Goal: Task Accomplishment & Management: Manage account settings

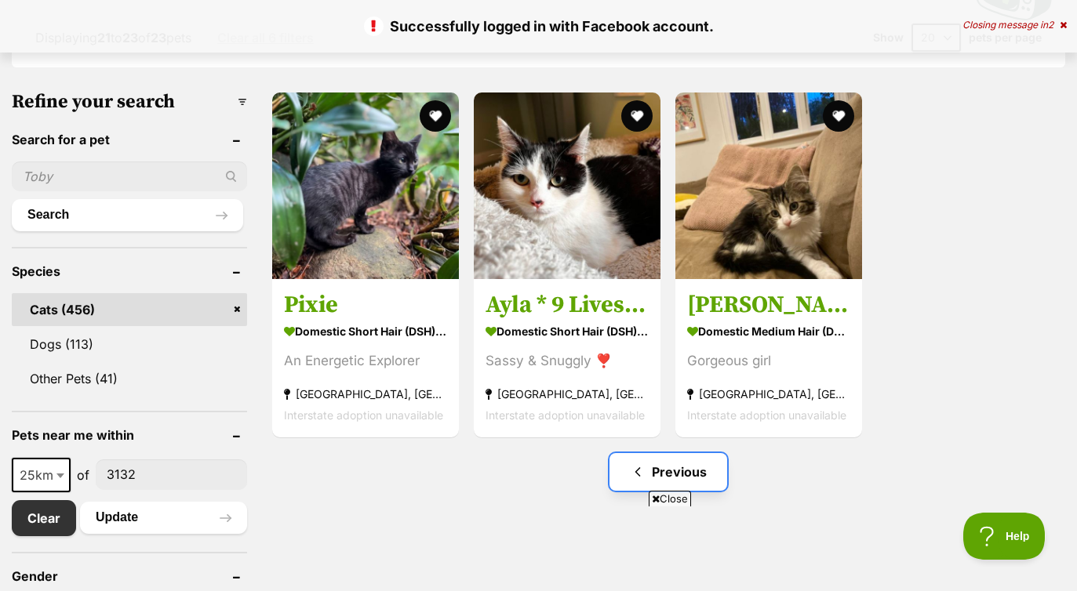
click at [627, 466] on link "Previous" at bounding box center [668, 472] width 118 height 38
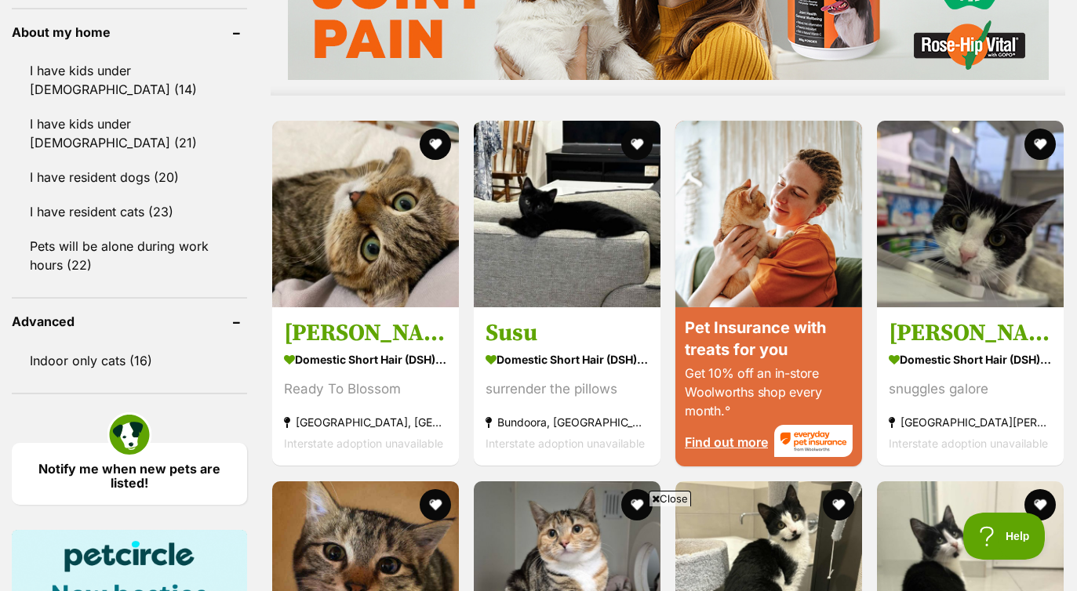
scroll to position [1393, 0]
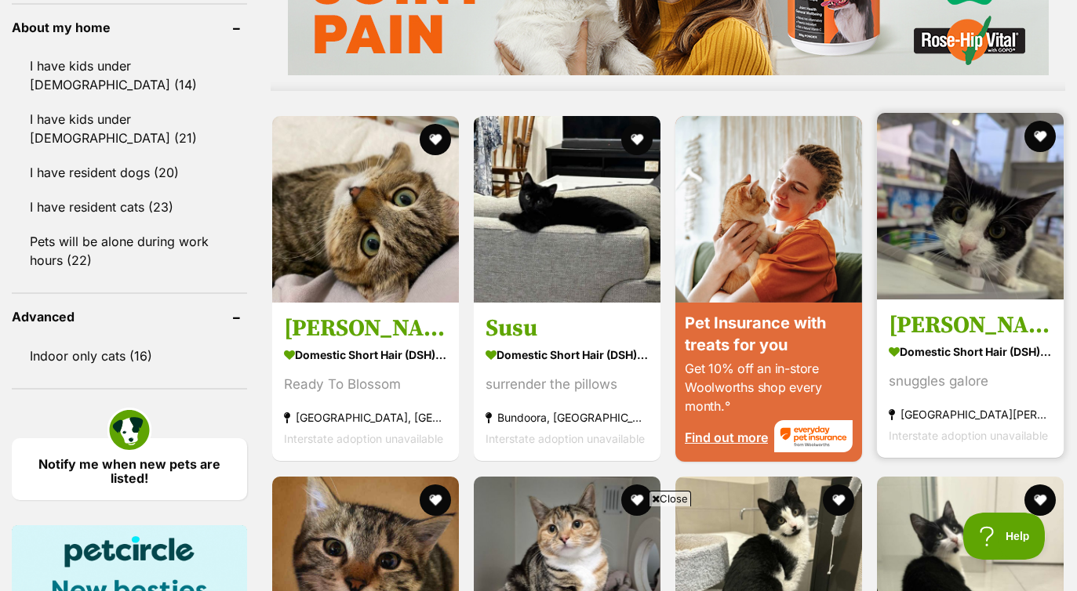
click at [936, 337] on h3 "Nora" at bounding box center [969, 326] width 163 height 30
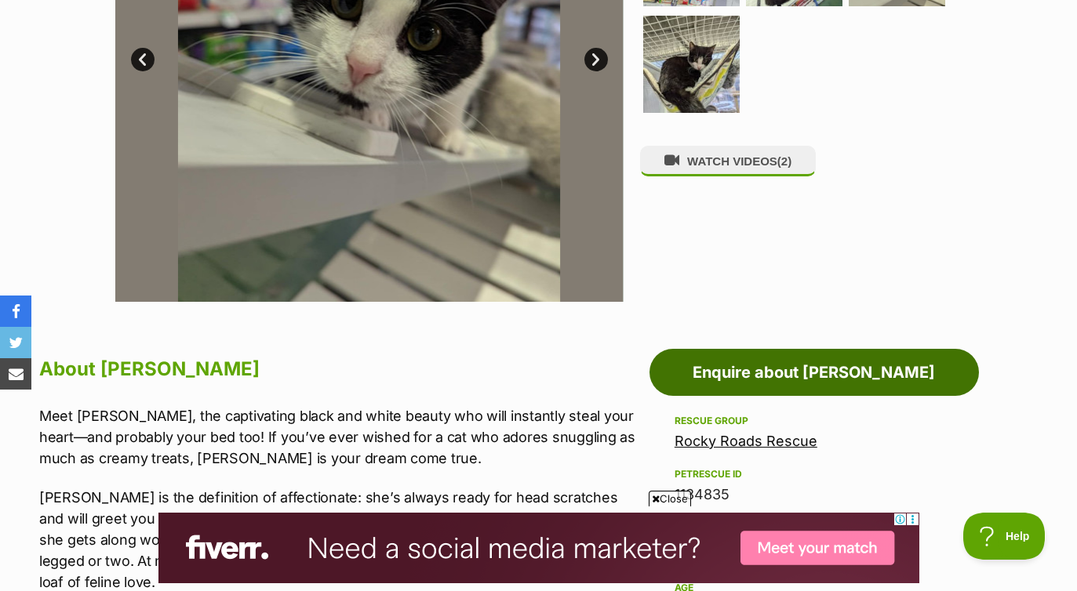
click at [807, 372] on link "Enquire about Nora" at bounding box center [813, 372] width 329 height 47
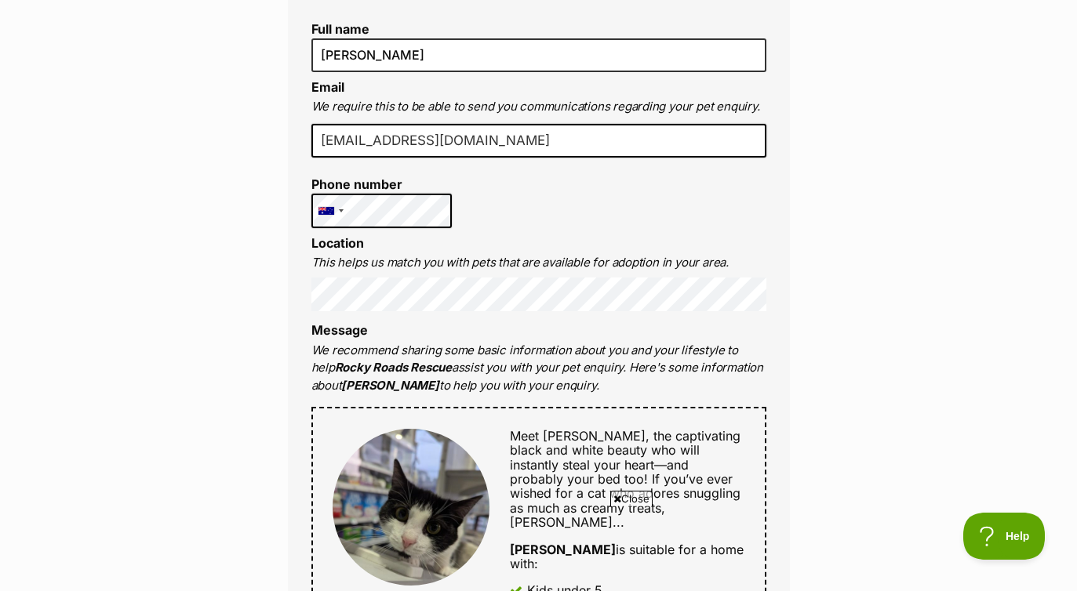
scroll to position [387, 0]
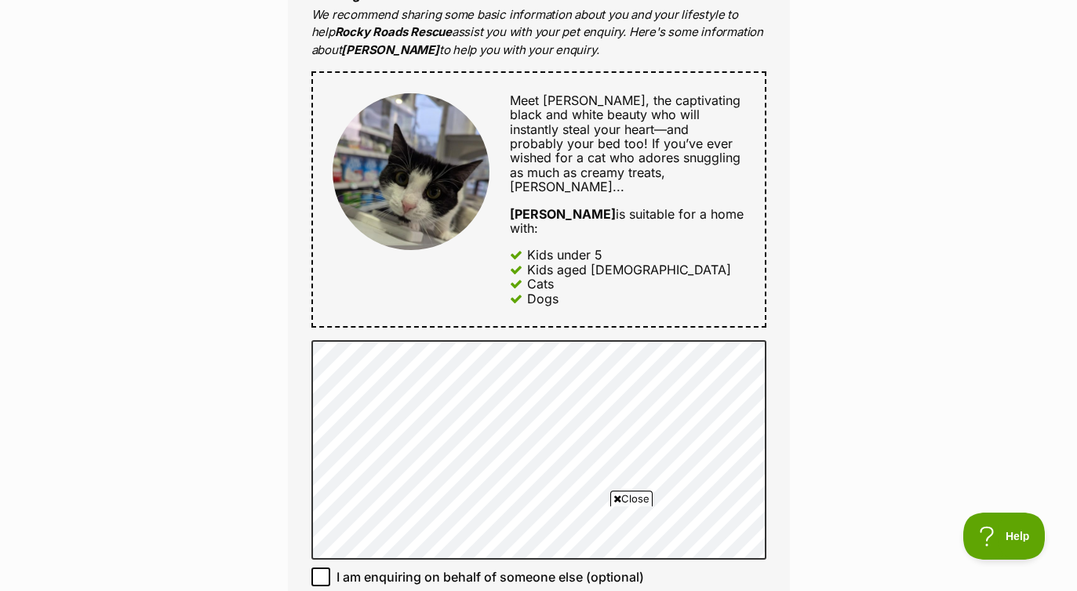
scroll to position [946, 0]
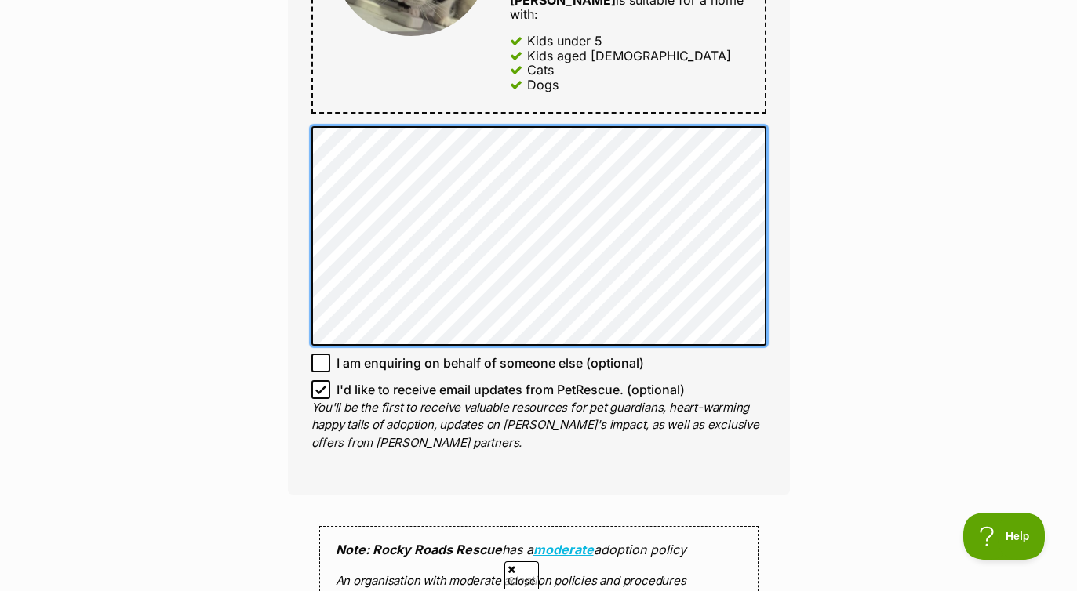
scroll to position [0, 0]
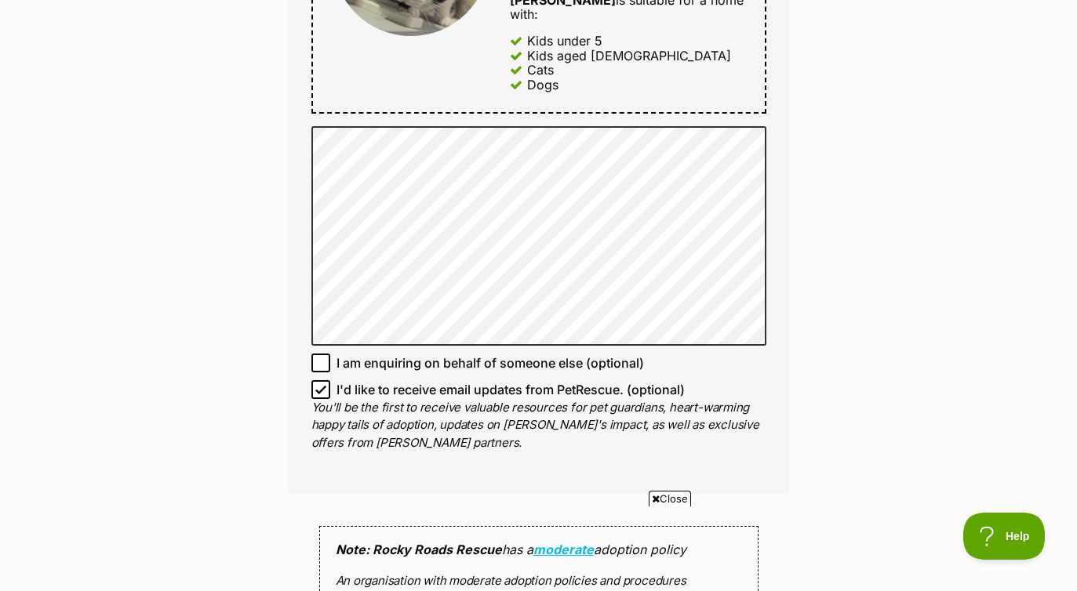
click at [321, 384] on icon at bounding box center [320, 389] width 11 height 11
click at [321, 380] on input "I'd like to receive email updates from PetRescue. (optional)" at bounding box center [320, 389] width 19 height 19
checkbox input "false"
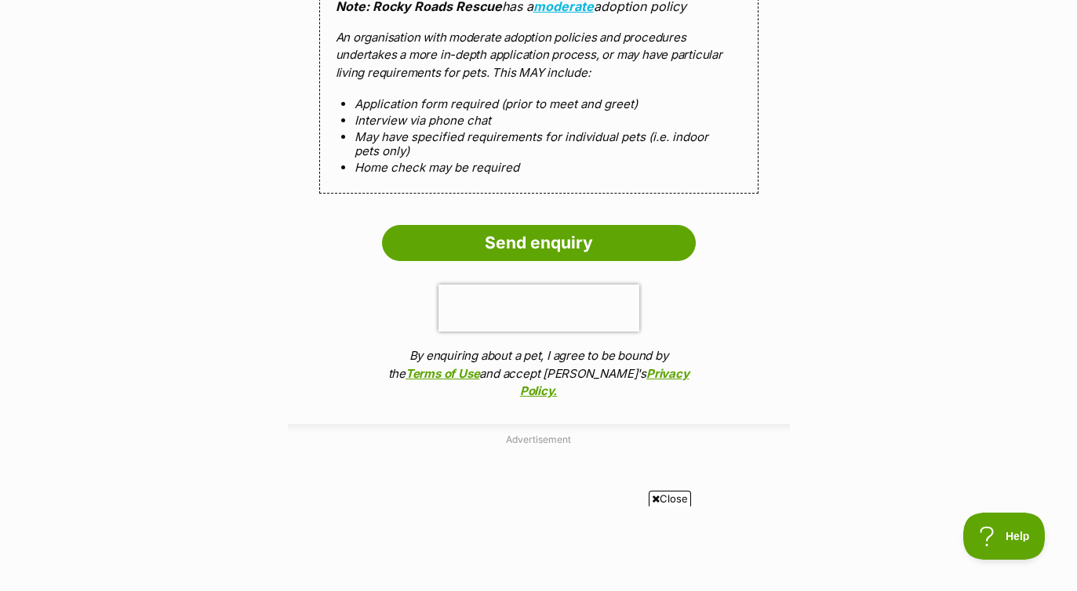
scroll to position [1509, 0]
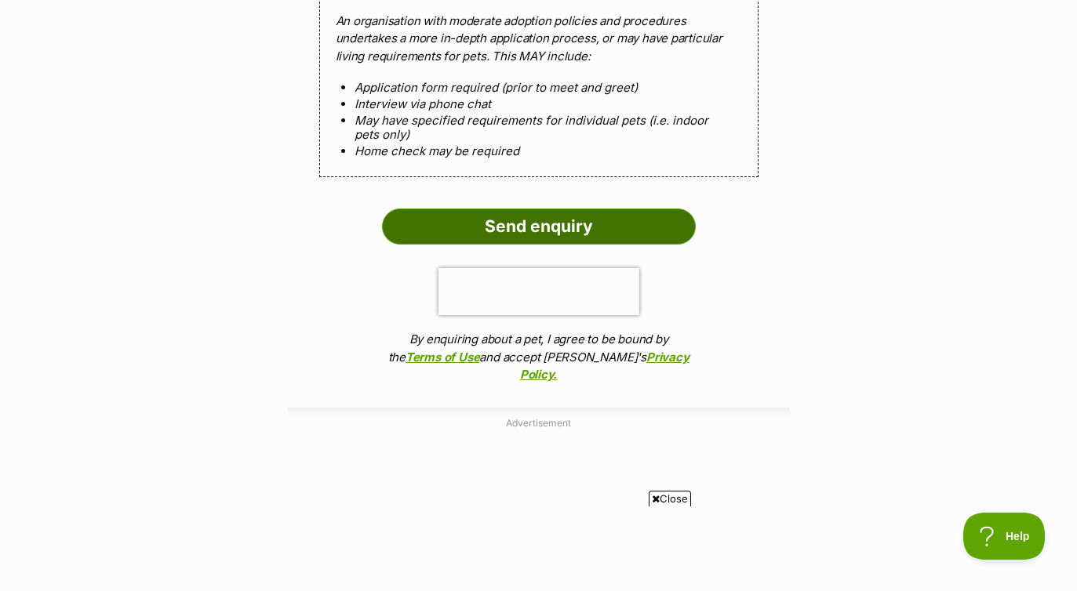
click at [549, 209] on input "Send enquiry" at bounding box center [539, 227] width 314 height 36
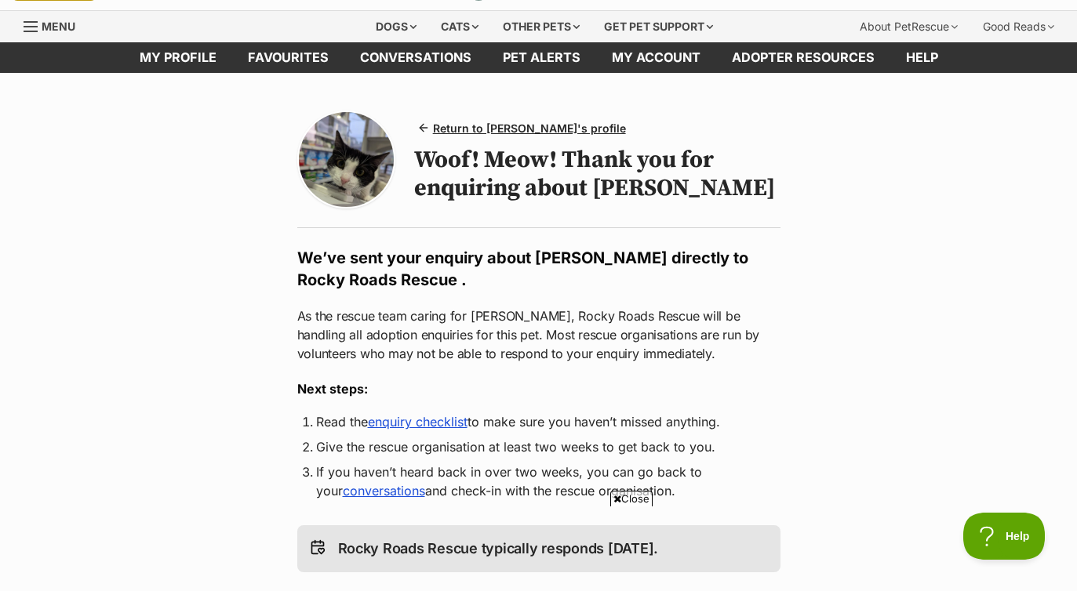
scroll to position [58, 0]
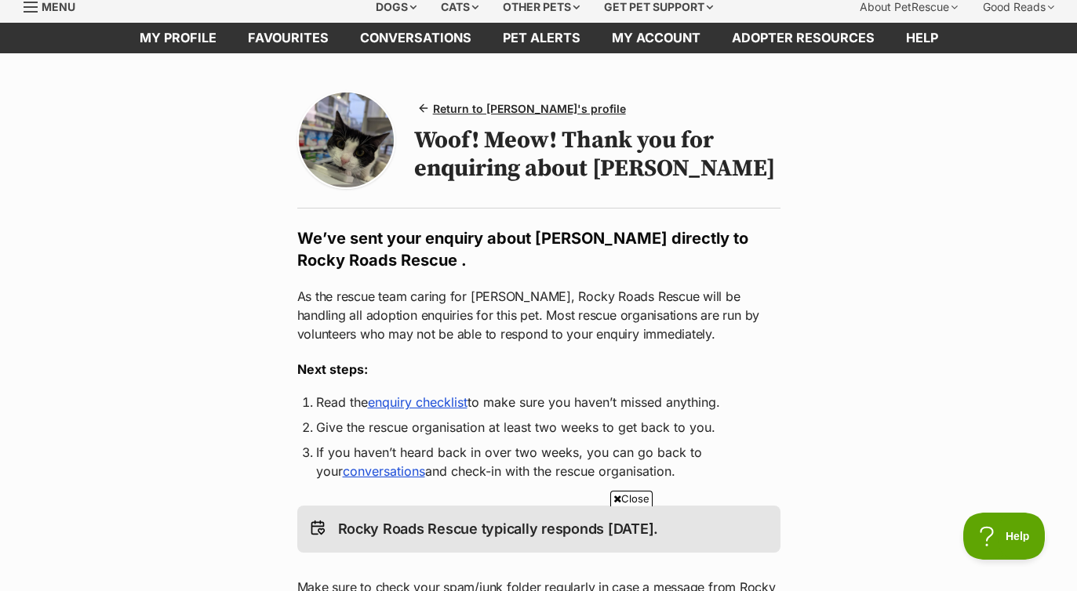
click at [416, 407] on link "enquiry checklist" at bounding box center [418, 402] width 100 height 16
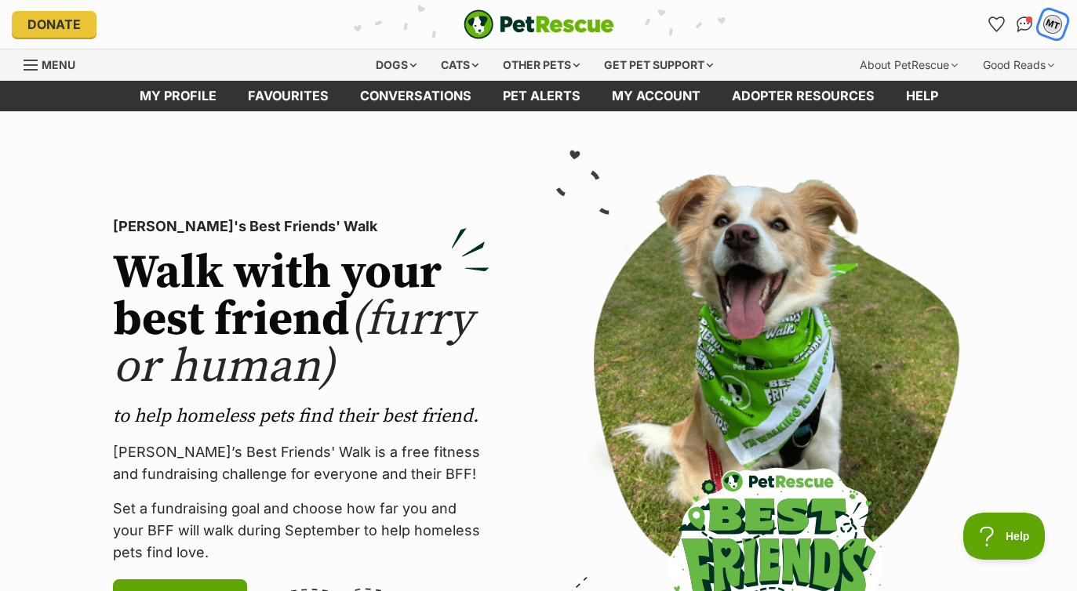
click at [1060, 24] on div "MT" at bounding box center [1053, 25] width 24 height 24
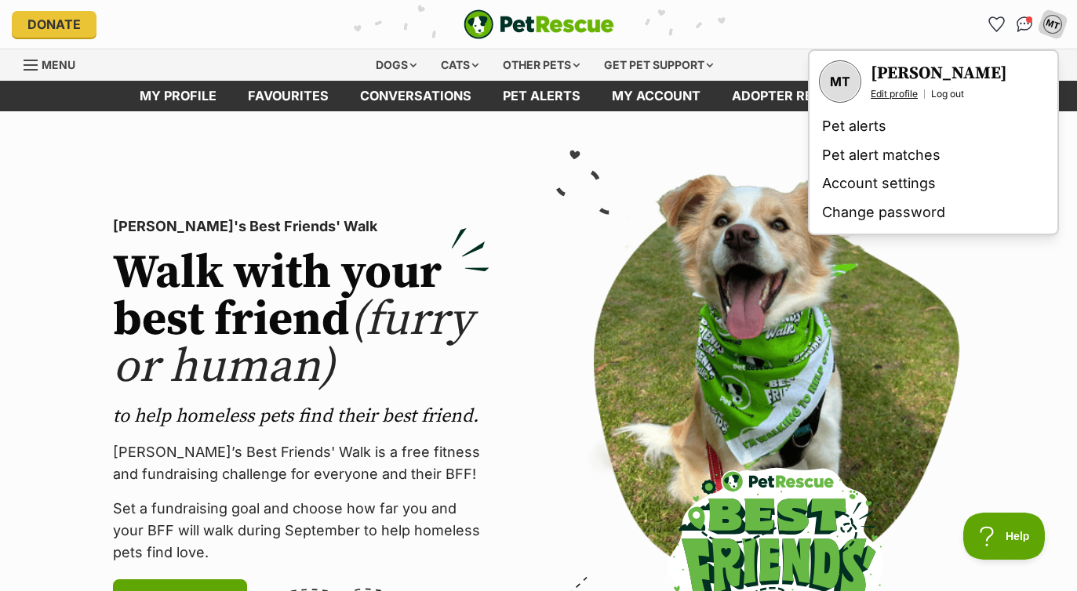
click at [899, 94] on link "Edit profile" at bounding box center [893, 94] width 47 height 13
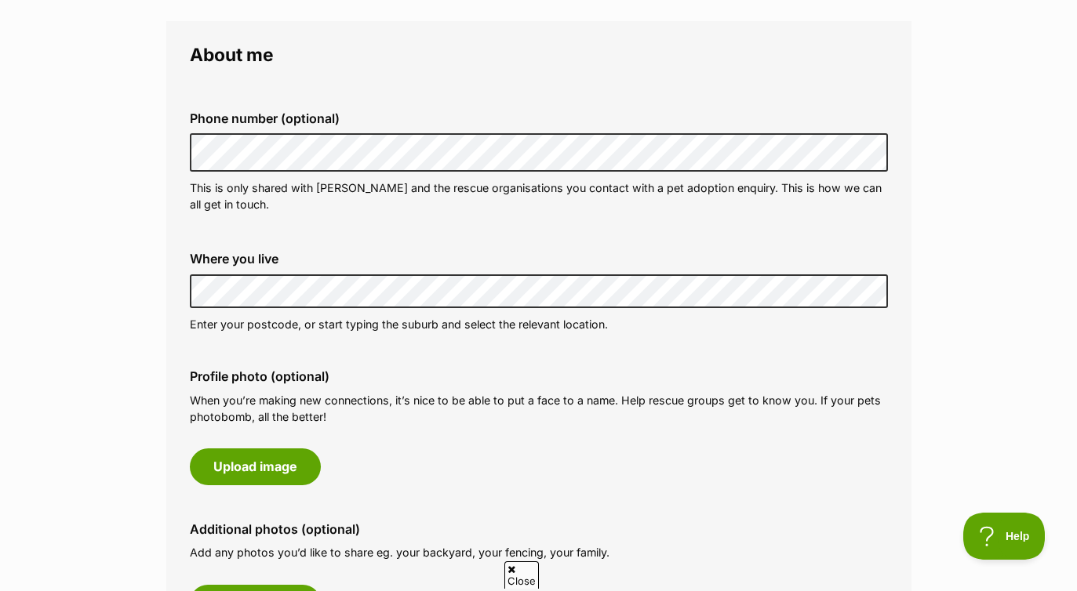
scroll to position [454, 0]
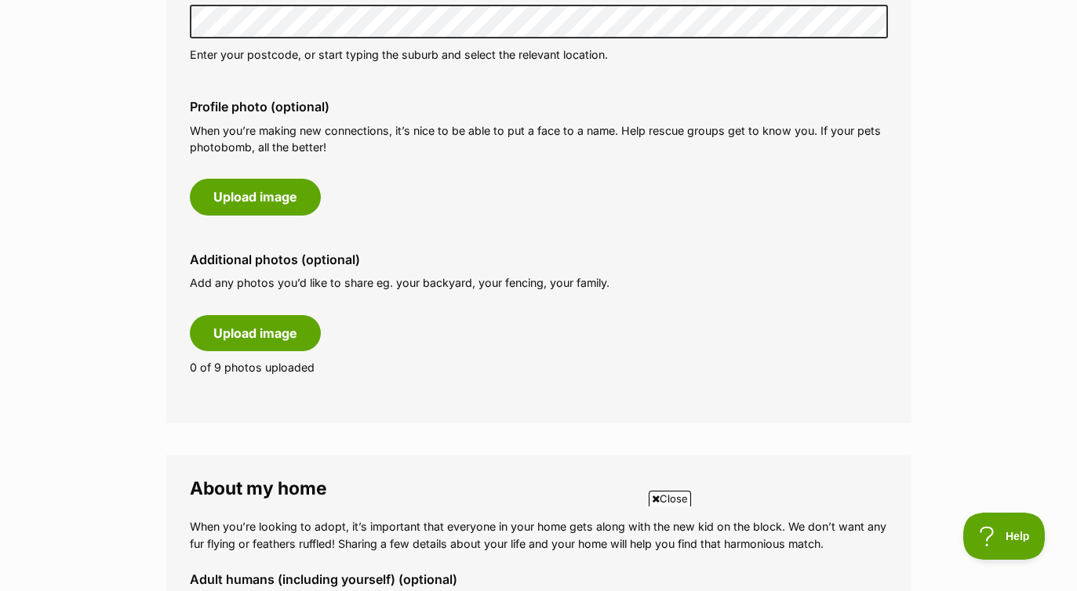
scroll to position [703, 0]
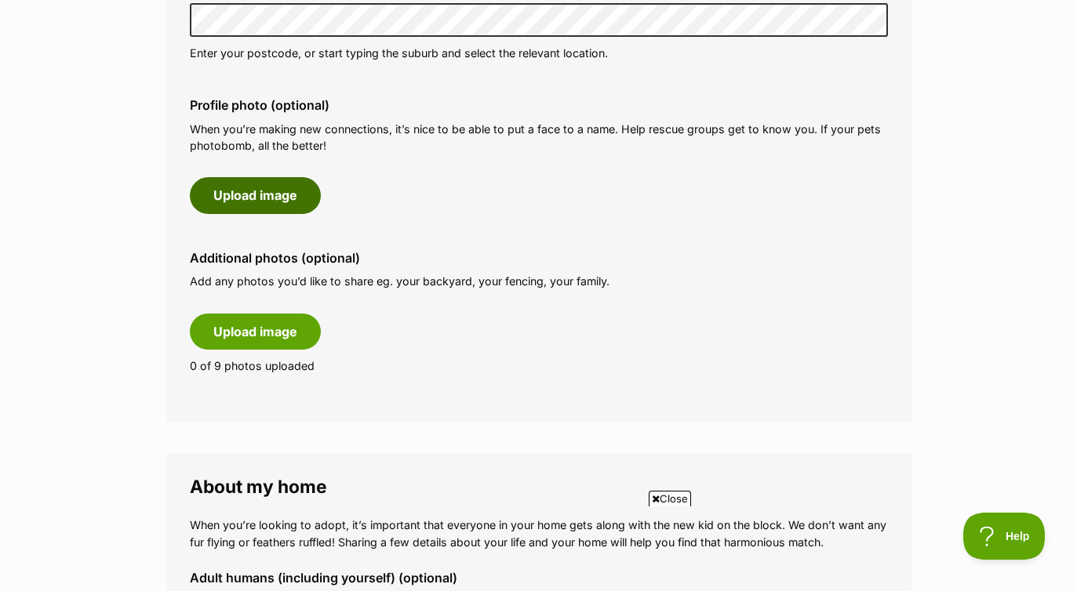
click at [253, 212] on button "Upload image" at bounding box center [255, 195] width 131 height 36
click at [262, 190] on button "Upload image" at bounding box center [255, 195] width 131 height 36
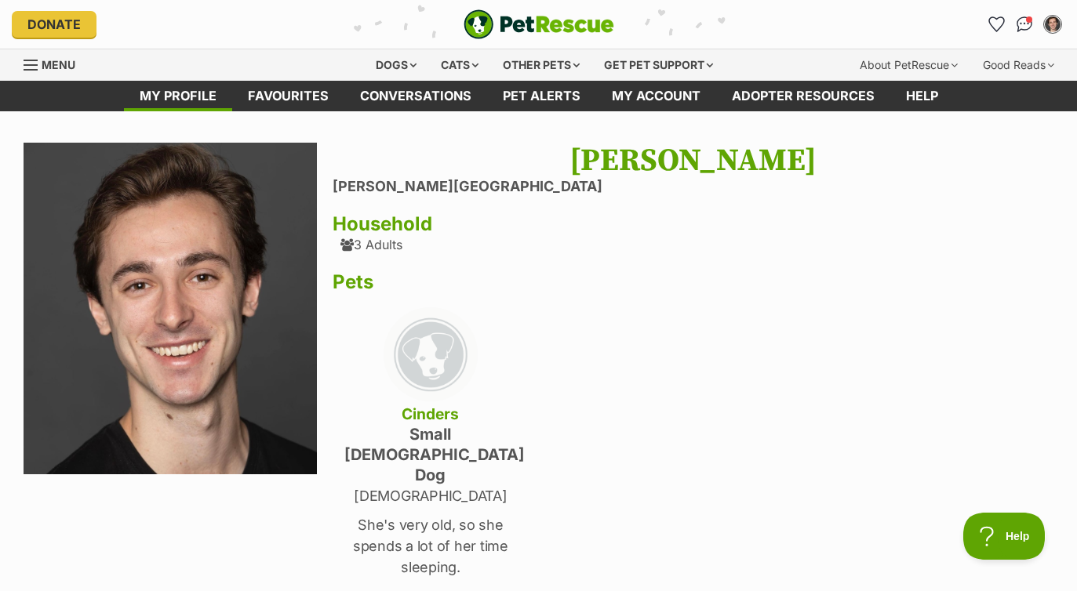
click at [35, 66] on span "Menu" at bounding box center [31, 65] width 14 height 2
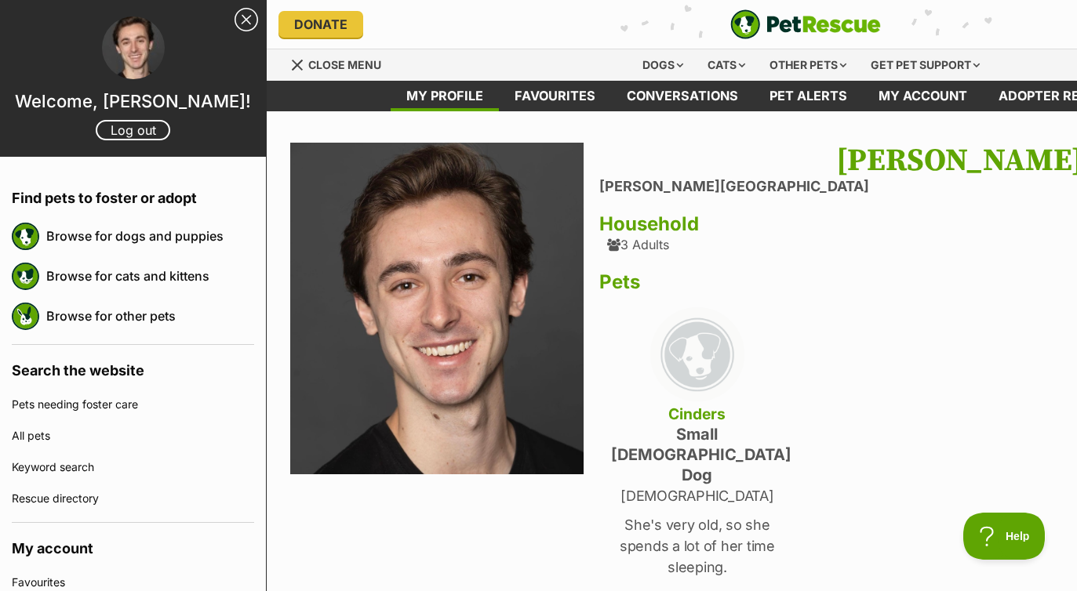
click at [241, 19] on link "Close Sidebar" at bounding box center [246, 20] width 24 height 24
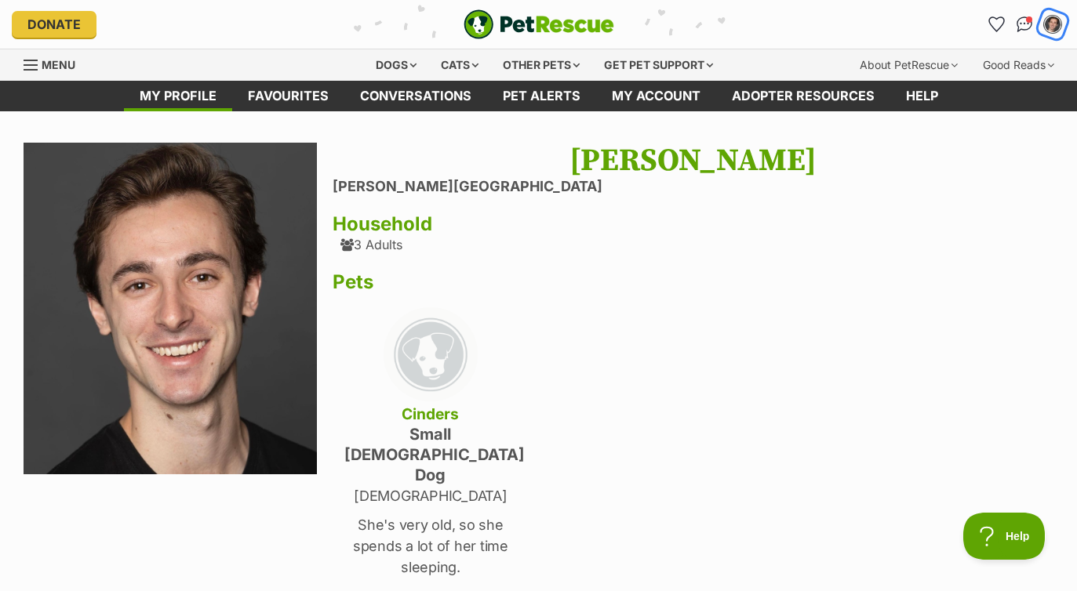
click at [1049, 27] on img "My account" at bounding box center [1052, 24] width 20 height 20
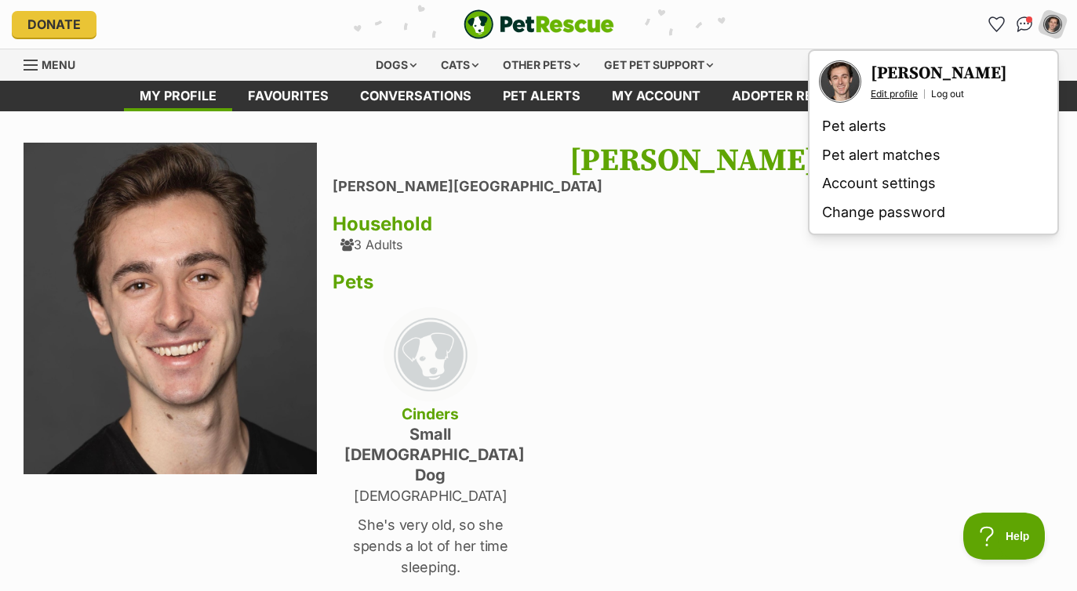
click at [896, 94] on link "Edit profile" at bounding box center [893, 94] width 47 height 13
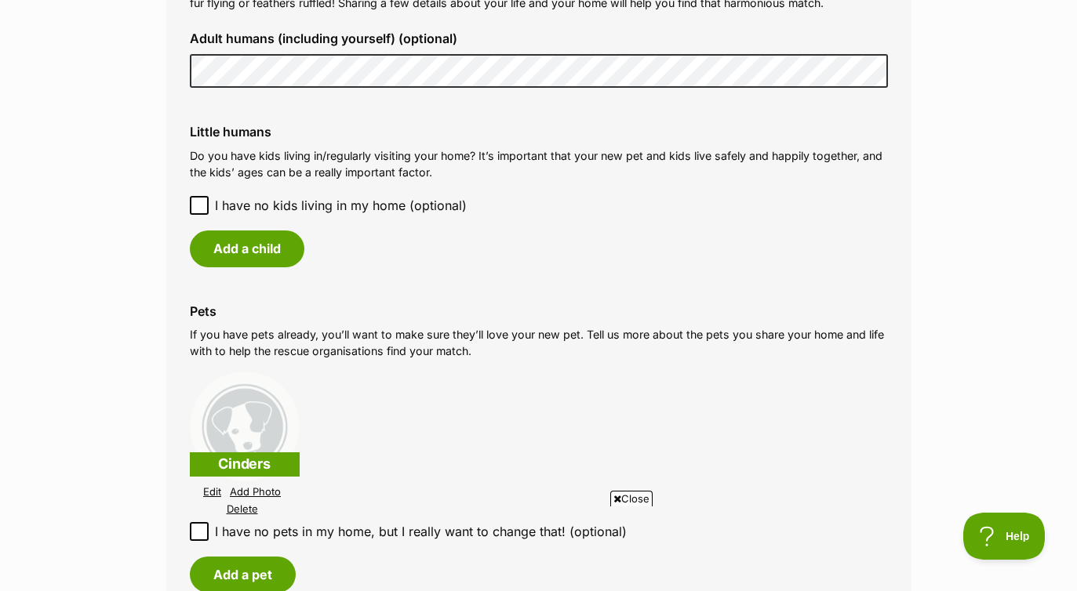
scroll to position [1458, 0]
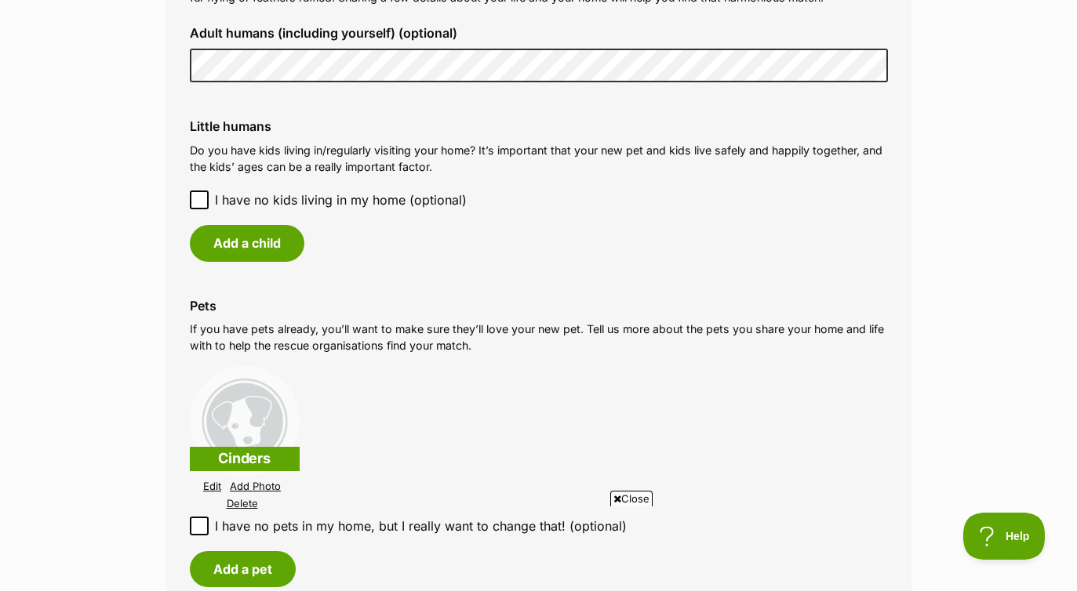
click at [196, 198] on icon at bounding box center [199, 199] width 11 height 11
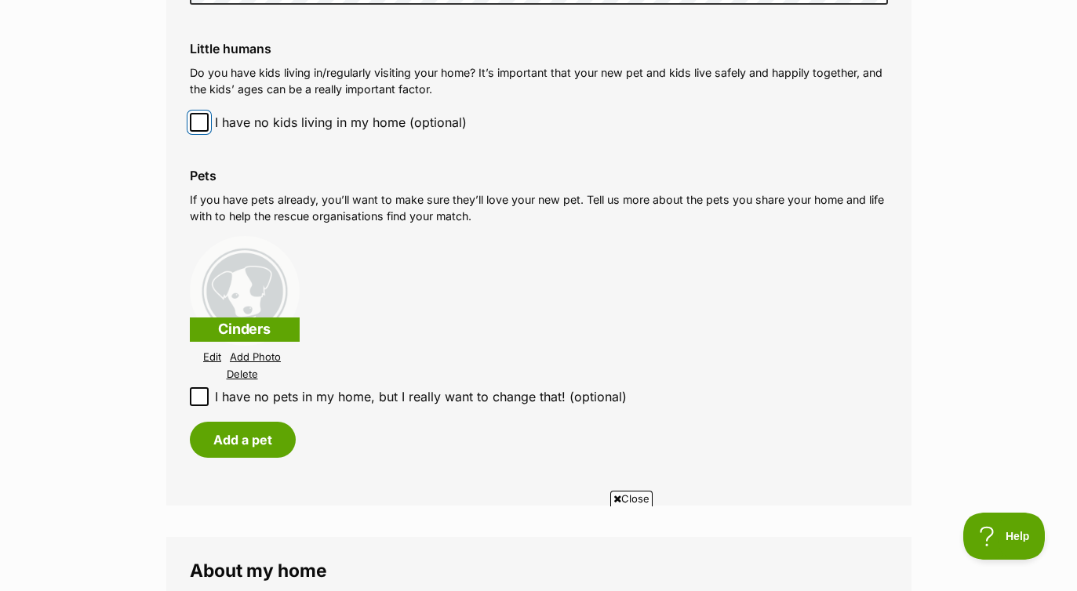
scroll to position [1590, 0]
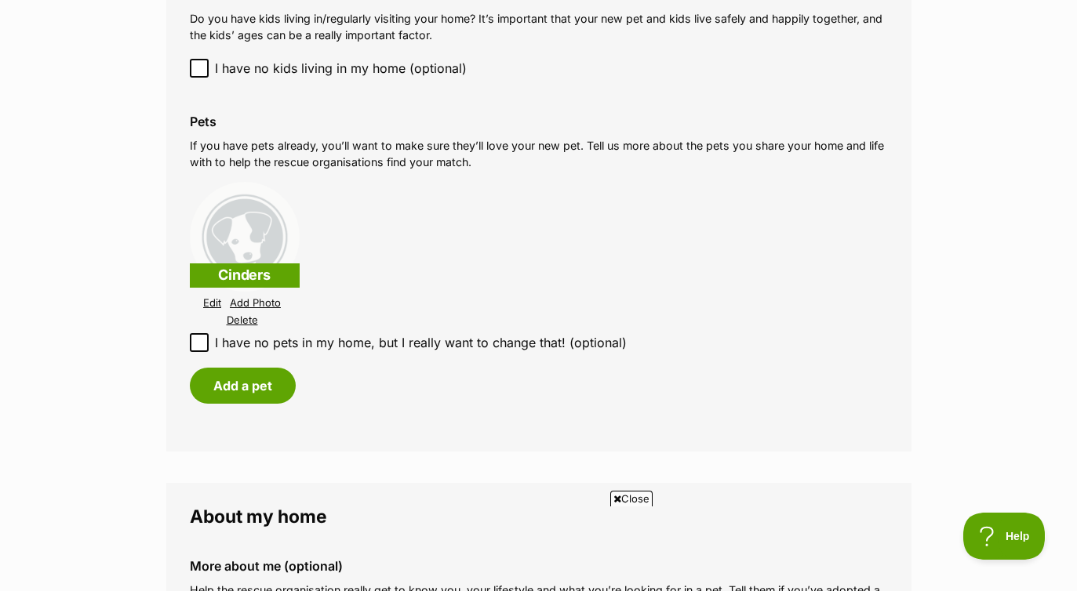
click at [239, 321] on link "Delete" at bounding box center [242, 320] width 31 height 12
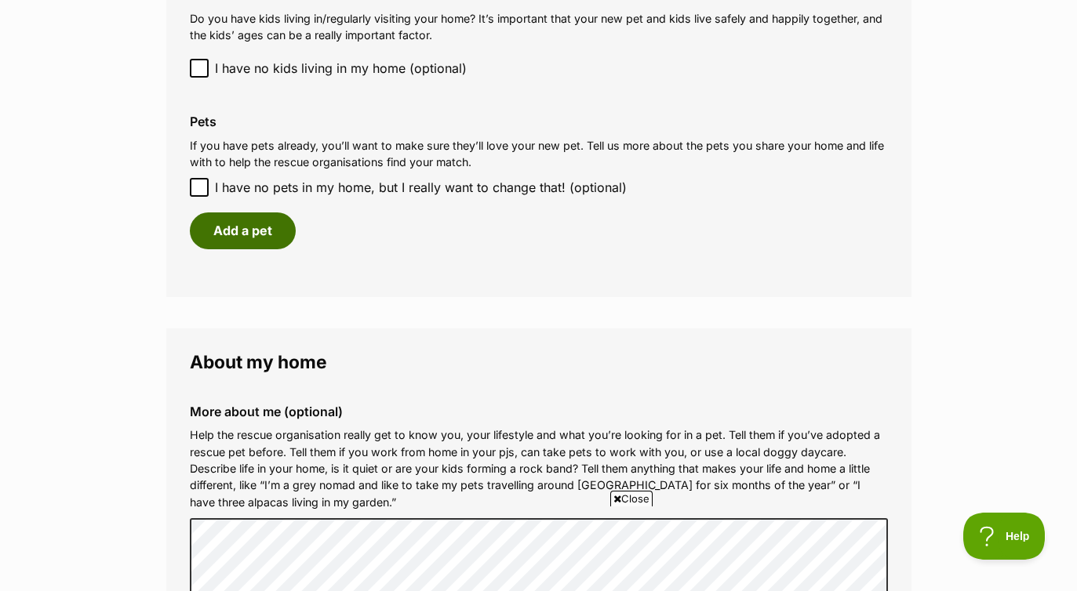
click at [250, 223] on button "Add a pet" at bounding box center [243, 231] width 106 height 36
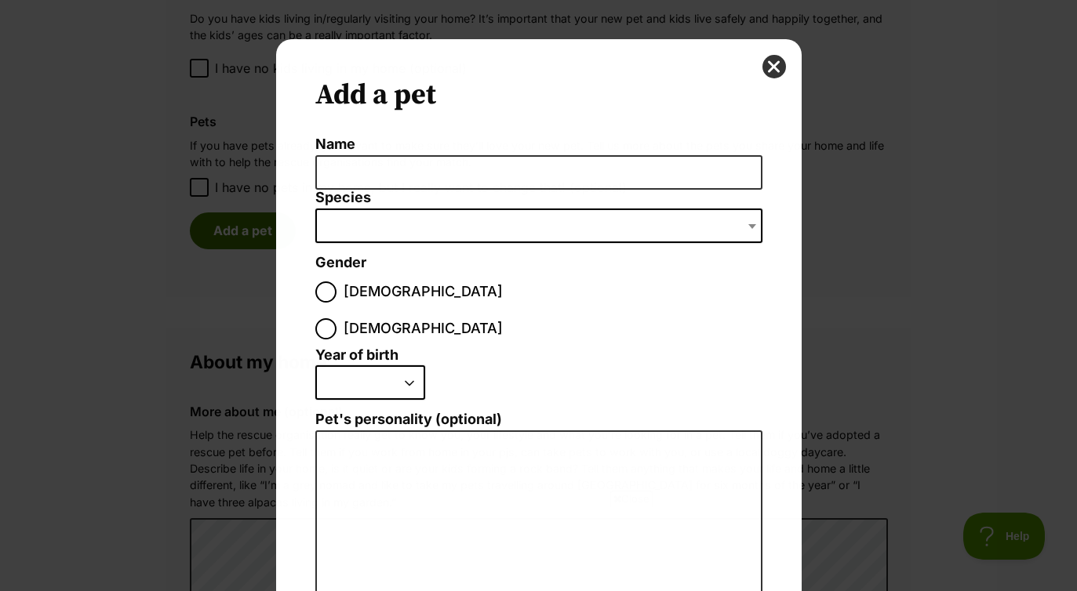
scroll to position [0, 0]
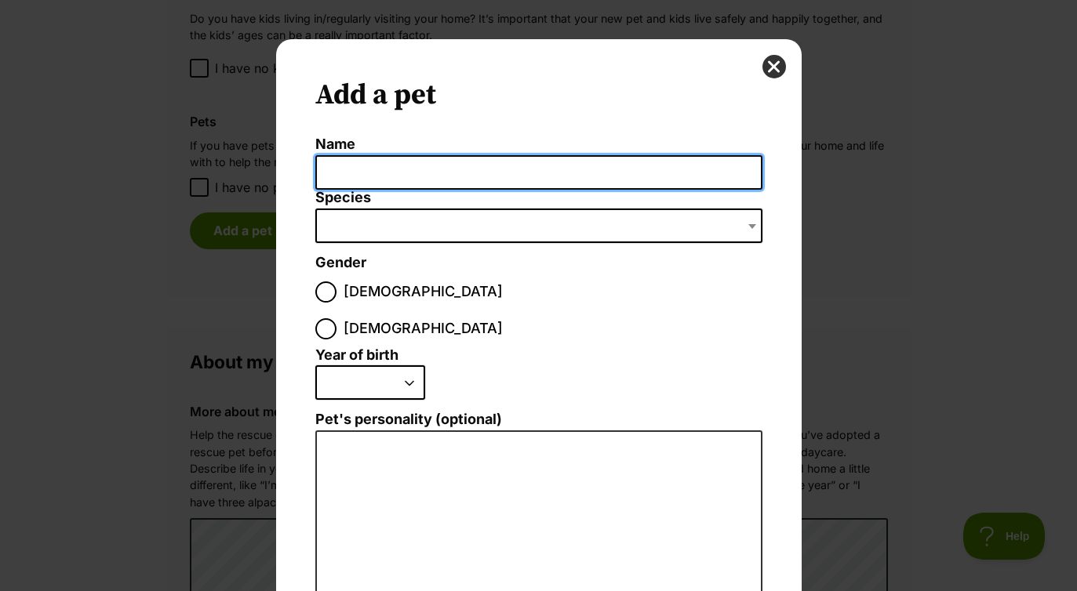
click at [383, 171] on input "Name" at bounding box center [538, 172] width 447 height 35
type input "Taj"
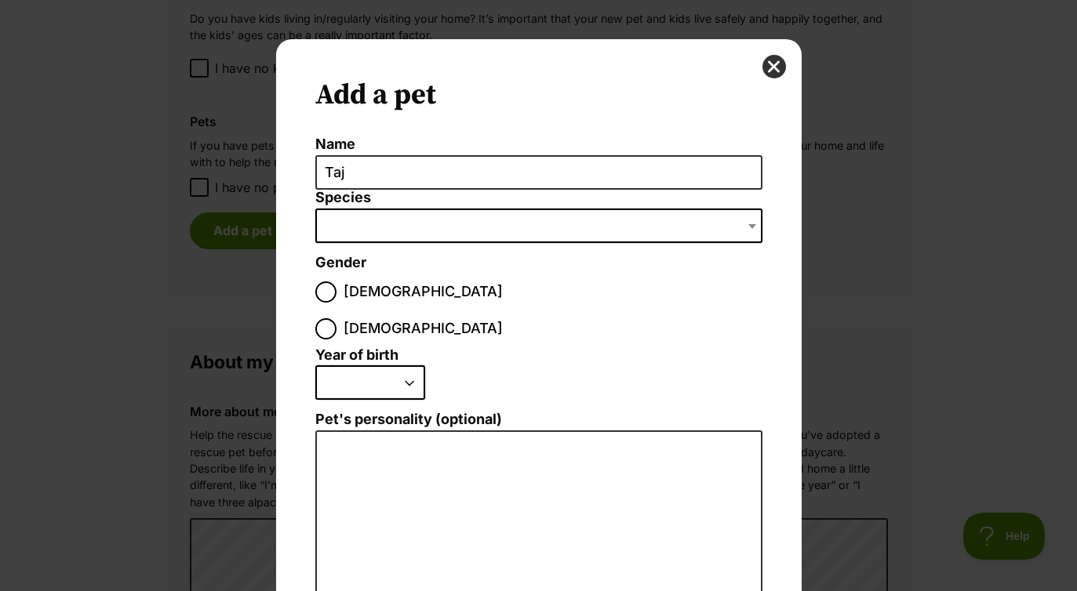
click at [416, 218] on span "Dialog Window - Close (Press escape to close)" at bounding box center [538, 226] width 447 height 35
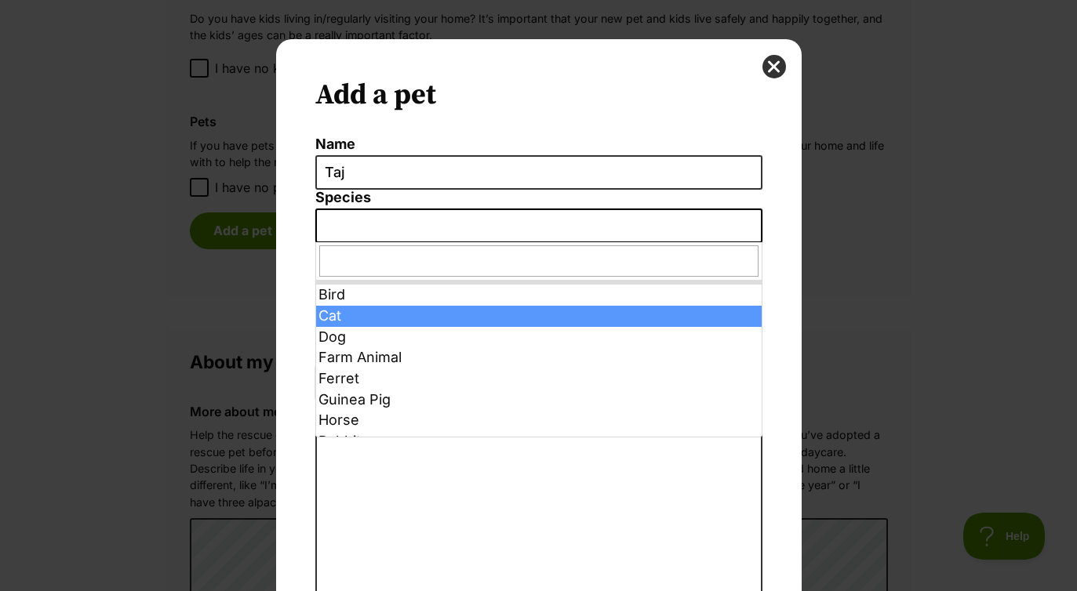
select select "2"
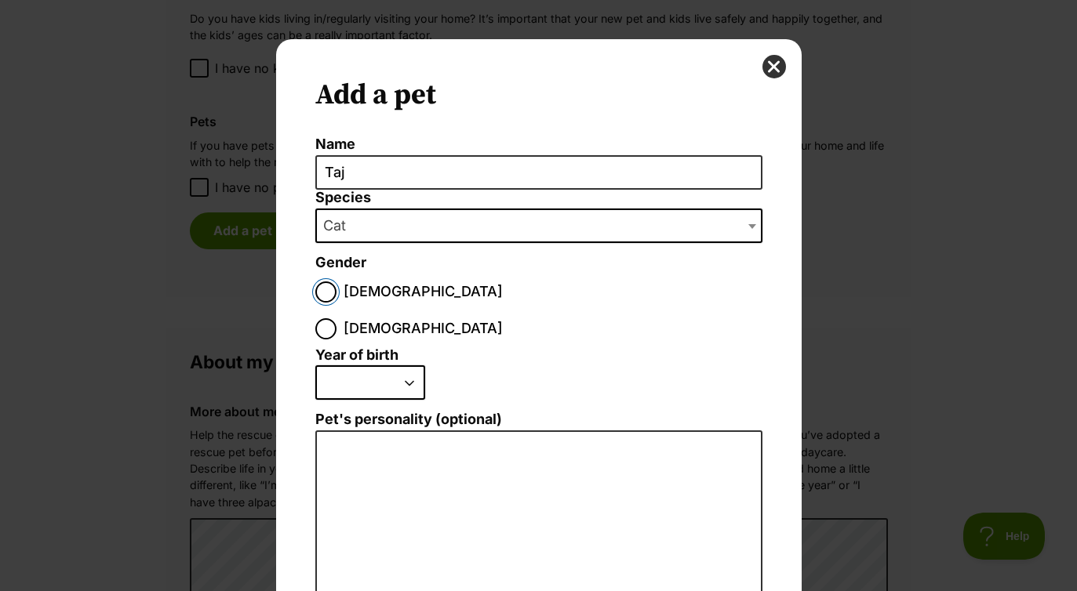
click at [328, 291] on input "Male" at bounding box center [325, 292] width 21 height 21
radio input "true"
click at [390, 365] on select "2025 2024 2023 2022 2021 2020 2019 2018 2017 2016 2015 2014 2013 2012 2011 2010…" at bounding box center [370, 382] width 110 height 35
select select "2017"
click at [315, 365] on select "2025 2024 2023 2022 2021 2020 2019 2018 2017 2016 2015 2014 2013 2012 2011 2010…" at bounding box center [370, 382] width 110 height 35
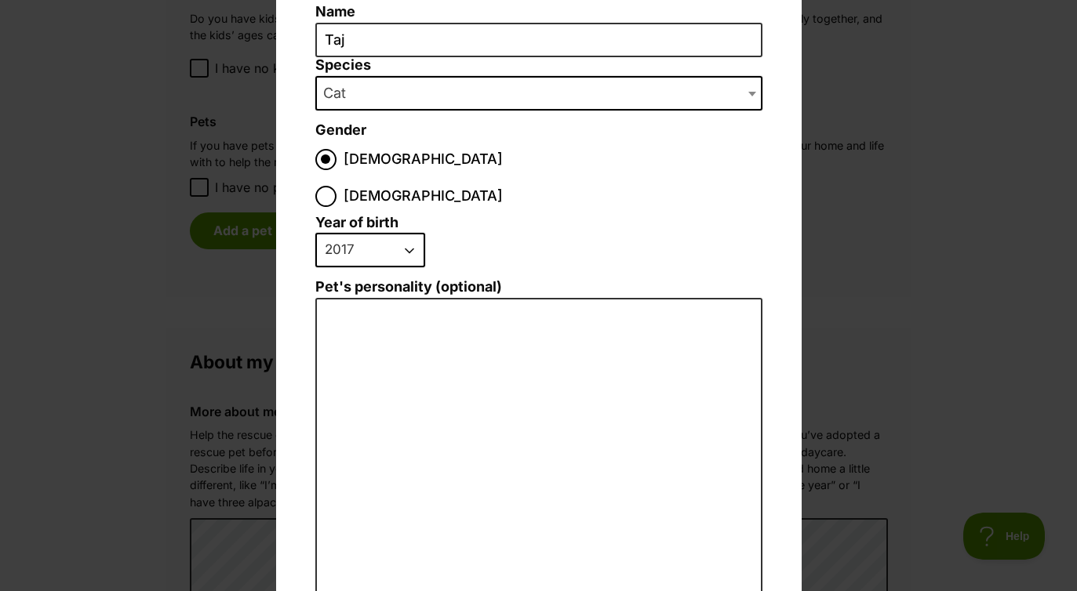
scroll to position [238, 0]
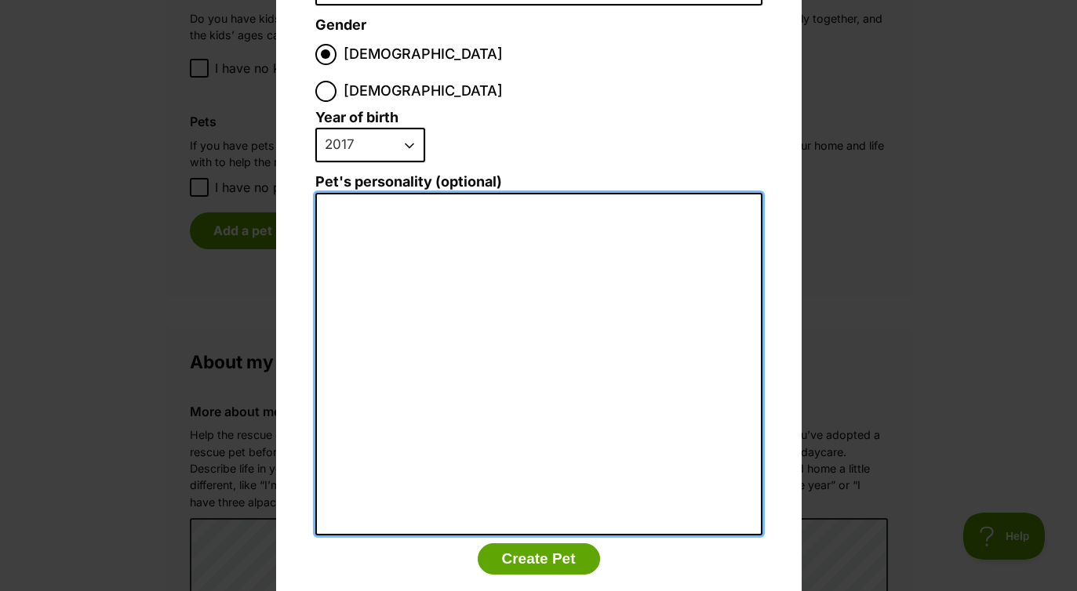
click at [394, 222] on textarea "Pet's personality (optional)" at bounding box center [538, 364] width 447 height 343
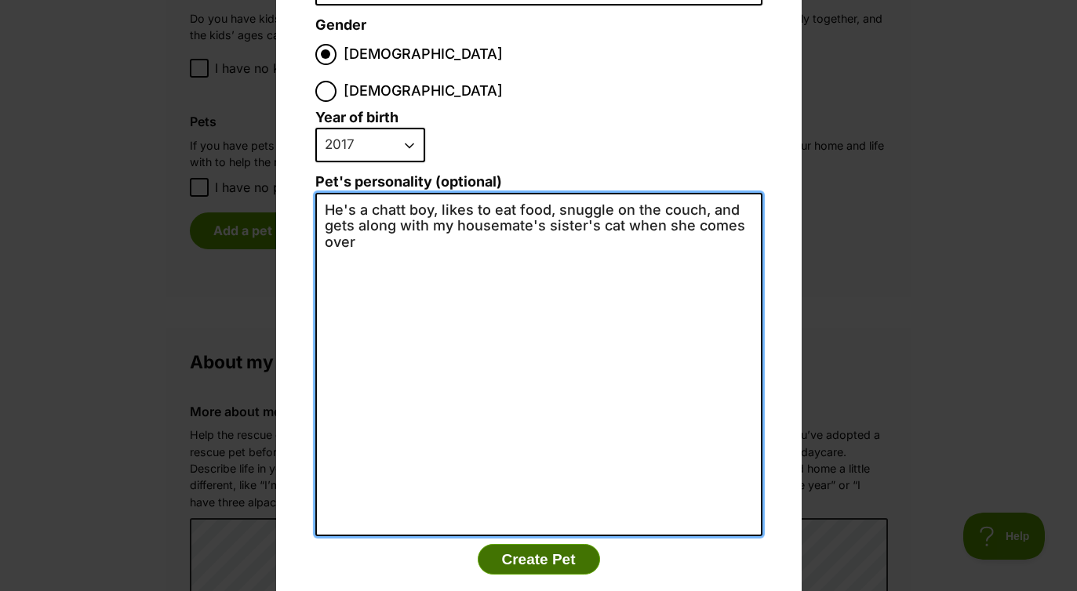
scroll to position [0, 0]
type textarea "He's a chatt boy, likes to eat food, snuggle on the couch, and gets along with …"
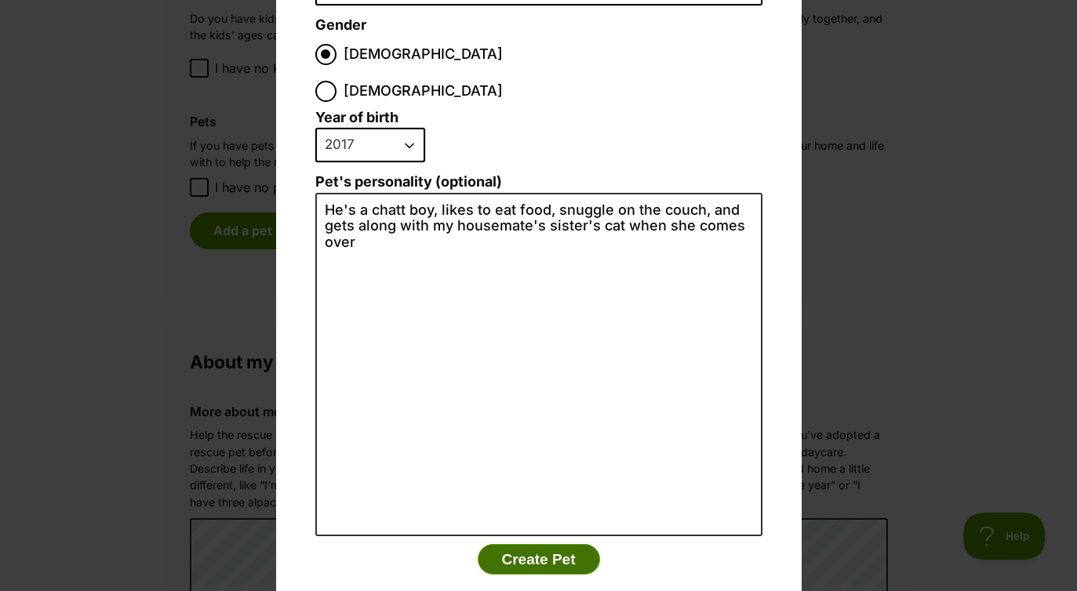
click at [506, 544] on button "Create Pet" at bounding box center [539, 559] width 122 height 31
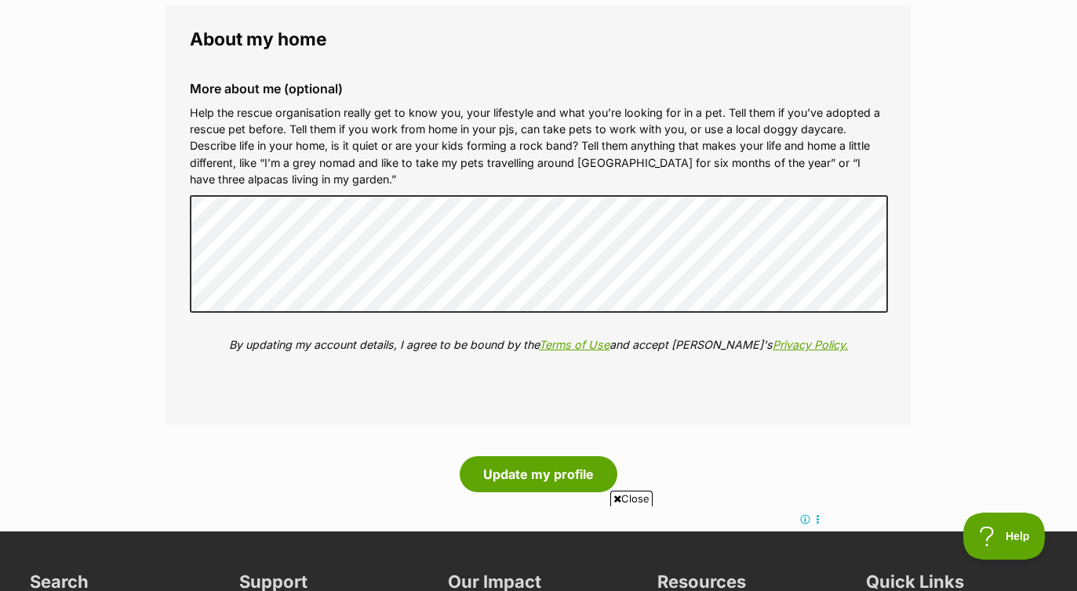
scroll to position [2069, 0]
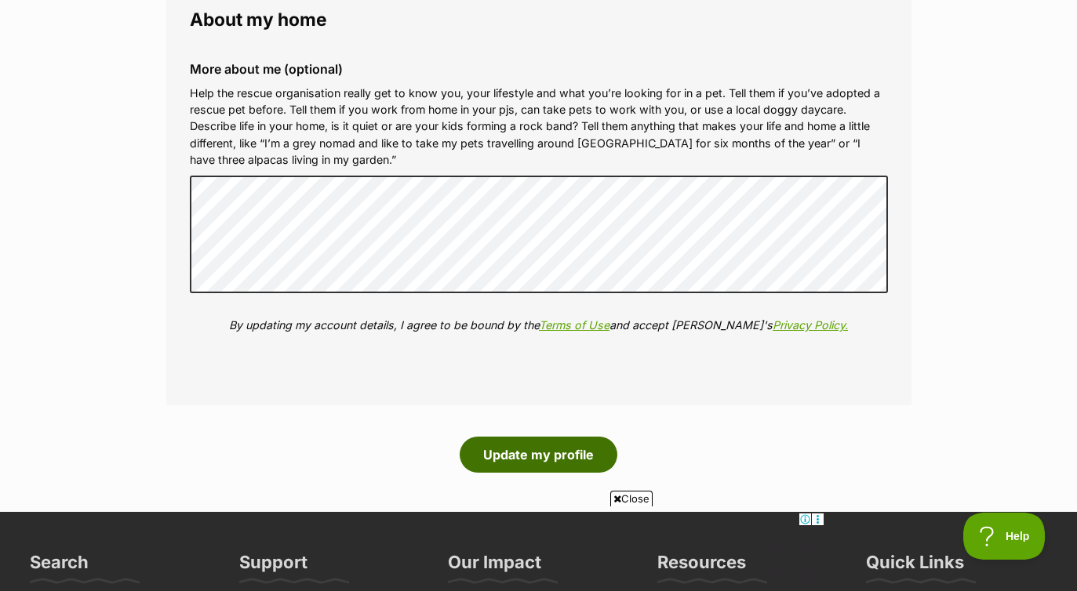
click at [537, 455] on button "Update my profile" at bounding box center [539, 455] width 158 height 36
